Goal: Task Accomplishment & Management: Use online tool/utility

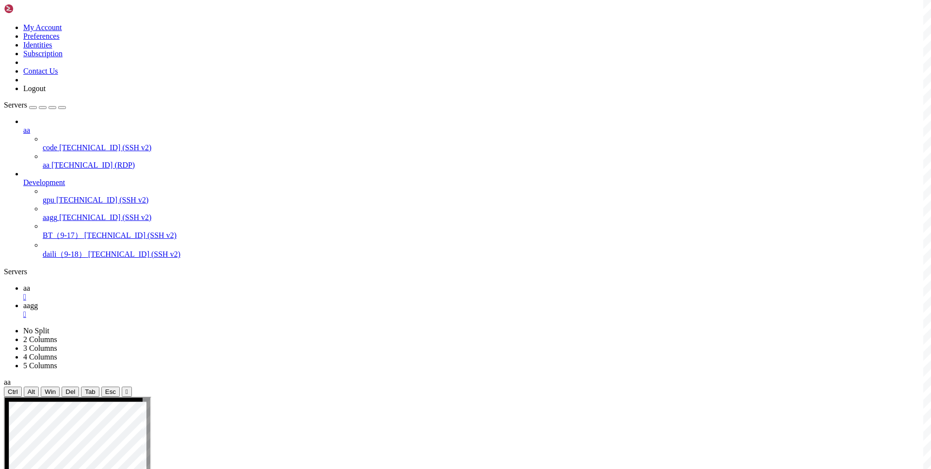
click at [30, 284] on span "aa" at bounding box center [26, 288] width 7 height 8
click at [38, 301] on span "aagg" at bounding box center [30, 305] width 15 height 8
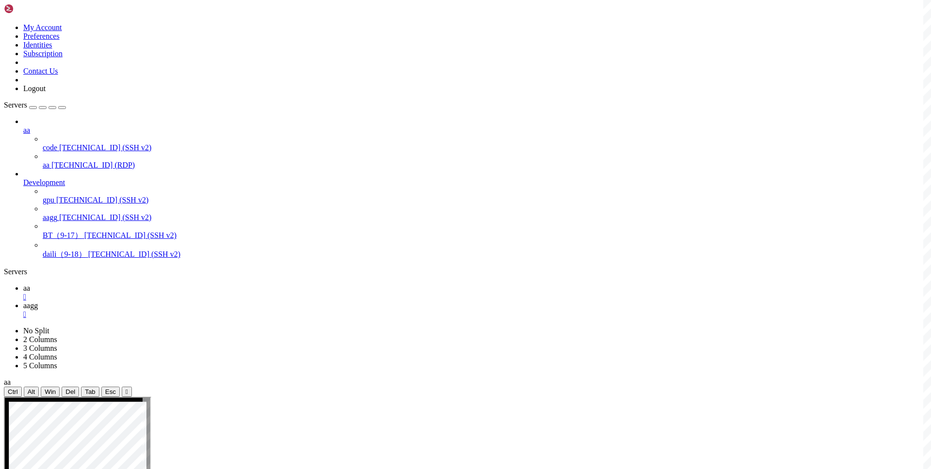
scroll to position [387, 0]
copy x-row "93025"
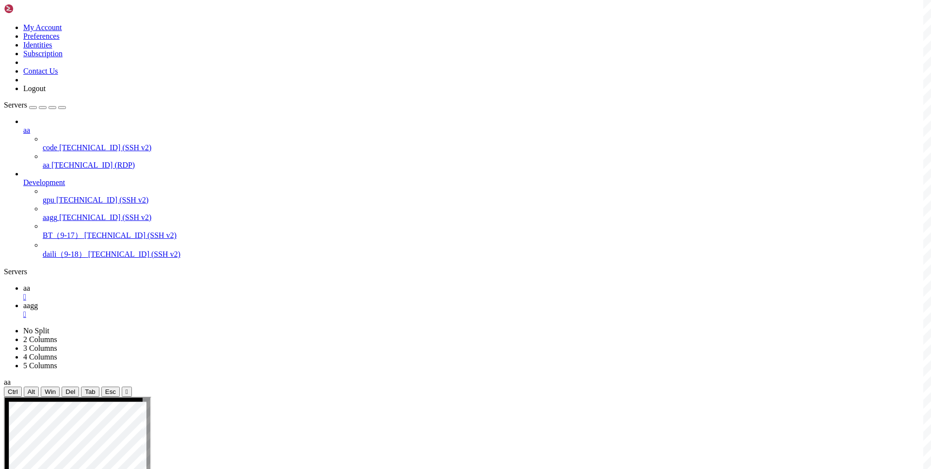
scroll to position [443, 0]
click at [205, 310] on div "" at bounding box center [474, 314] width 903 height 9
